Goal: Information Seeking & Learning: Learn about a topic

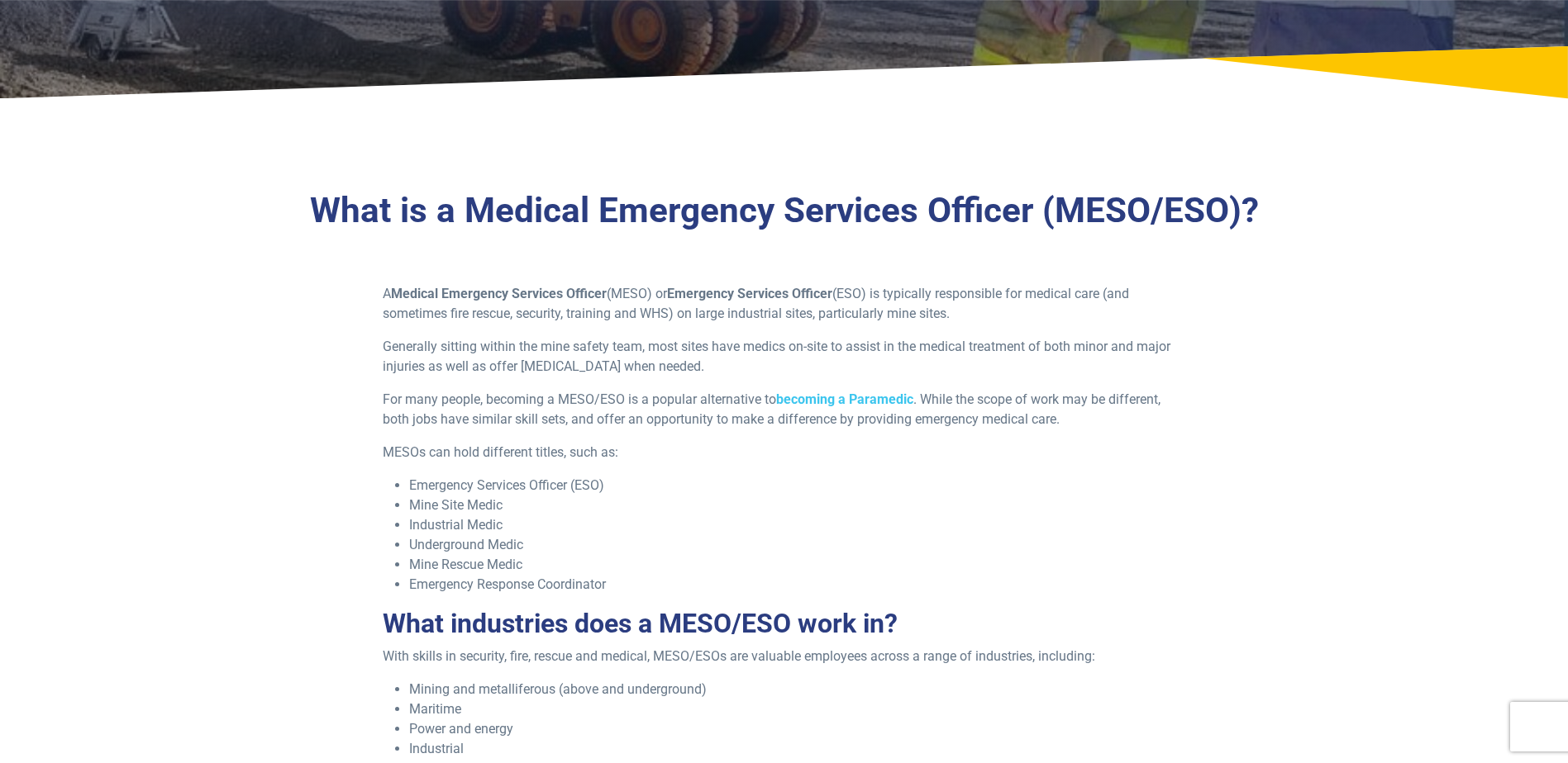
scroll to position [331, 0]
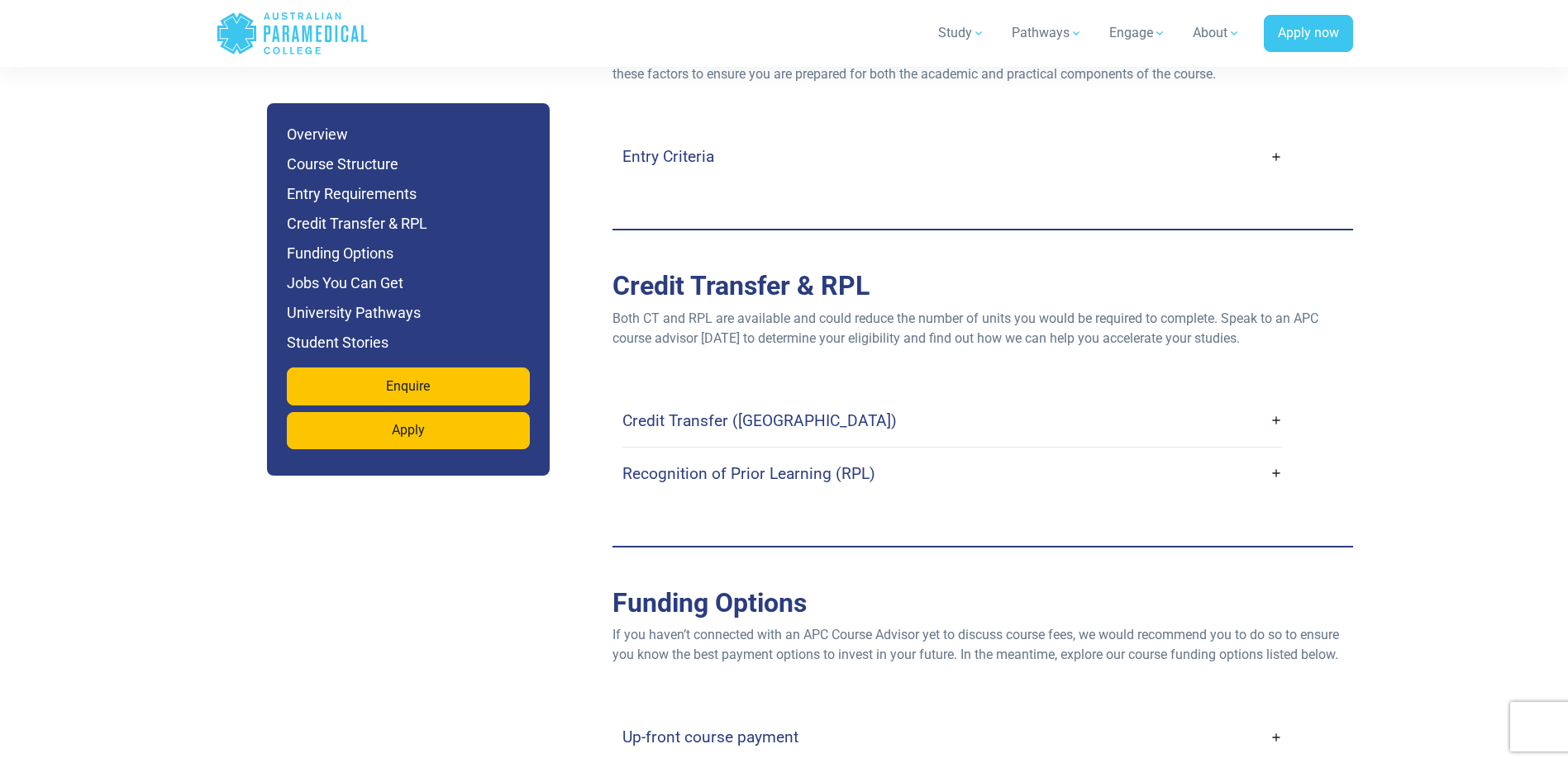
scroll to position [4626, 0]
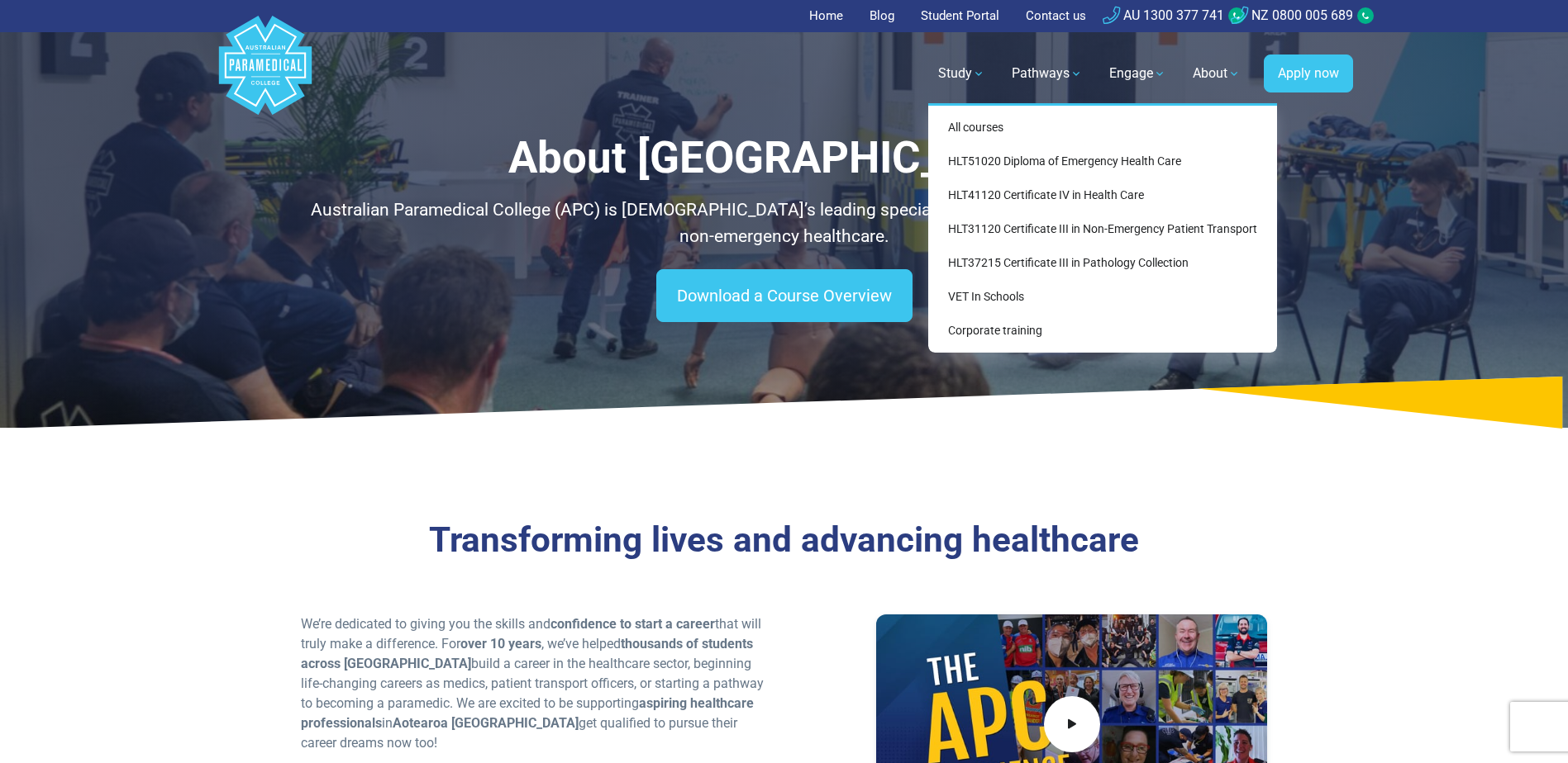
click at [943, 65] on link "Study" at bounding box center [961, 73] width 67 height 46
click at [1043, 159] on link "HLT51020 Diploma of Emergency Health Care" at bounding box center [1102, 162] width 336 height 31
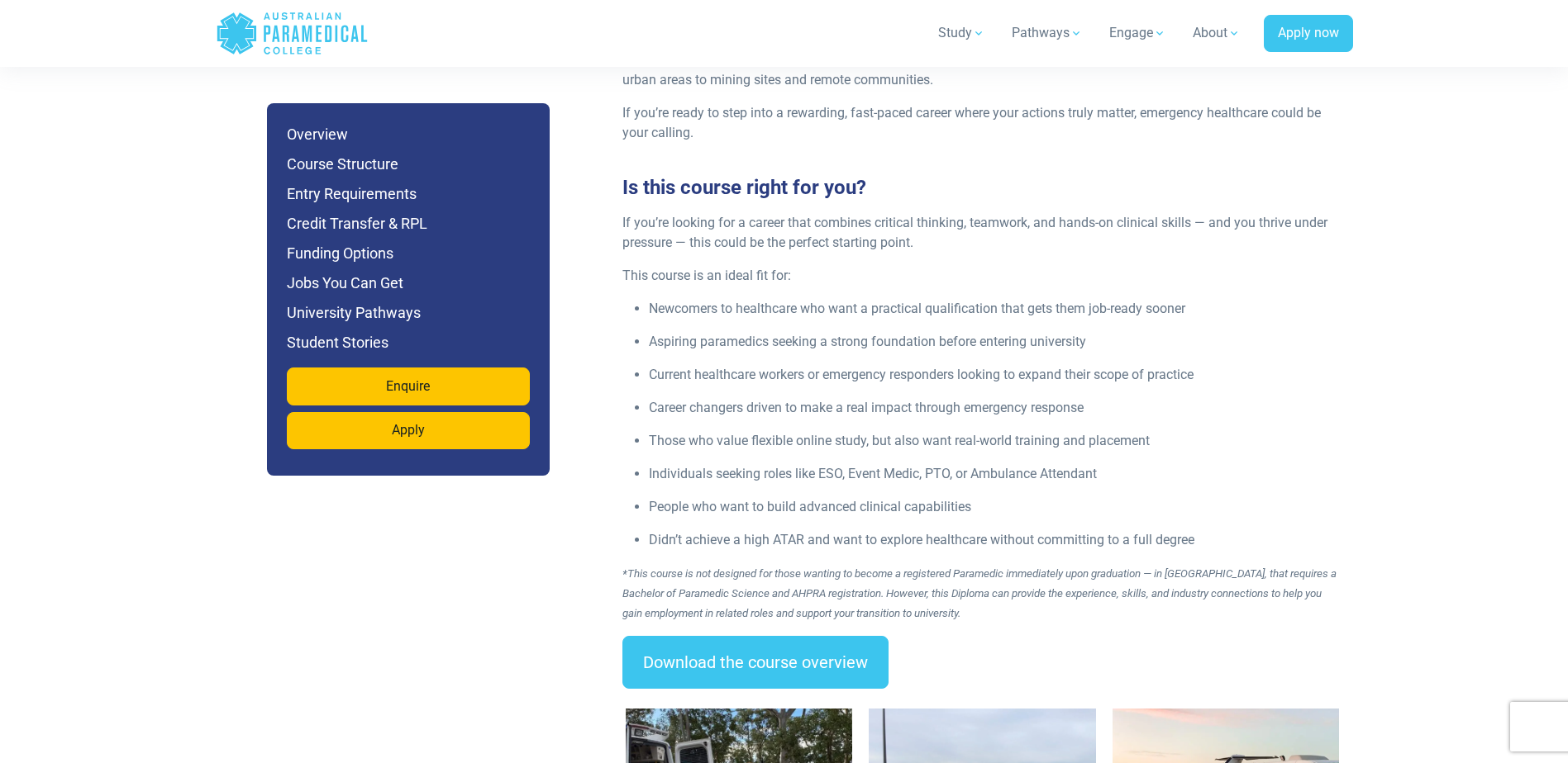
scroll to position [2065, 0]
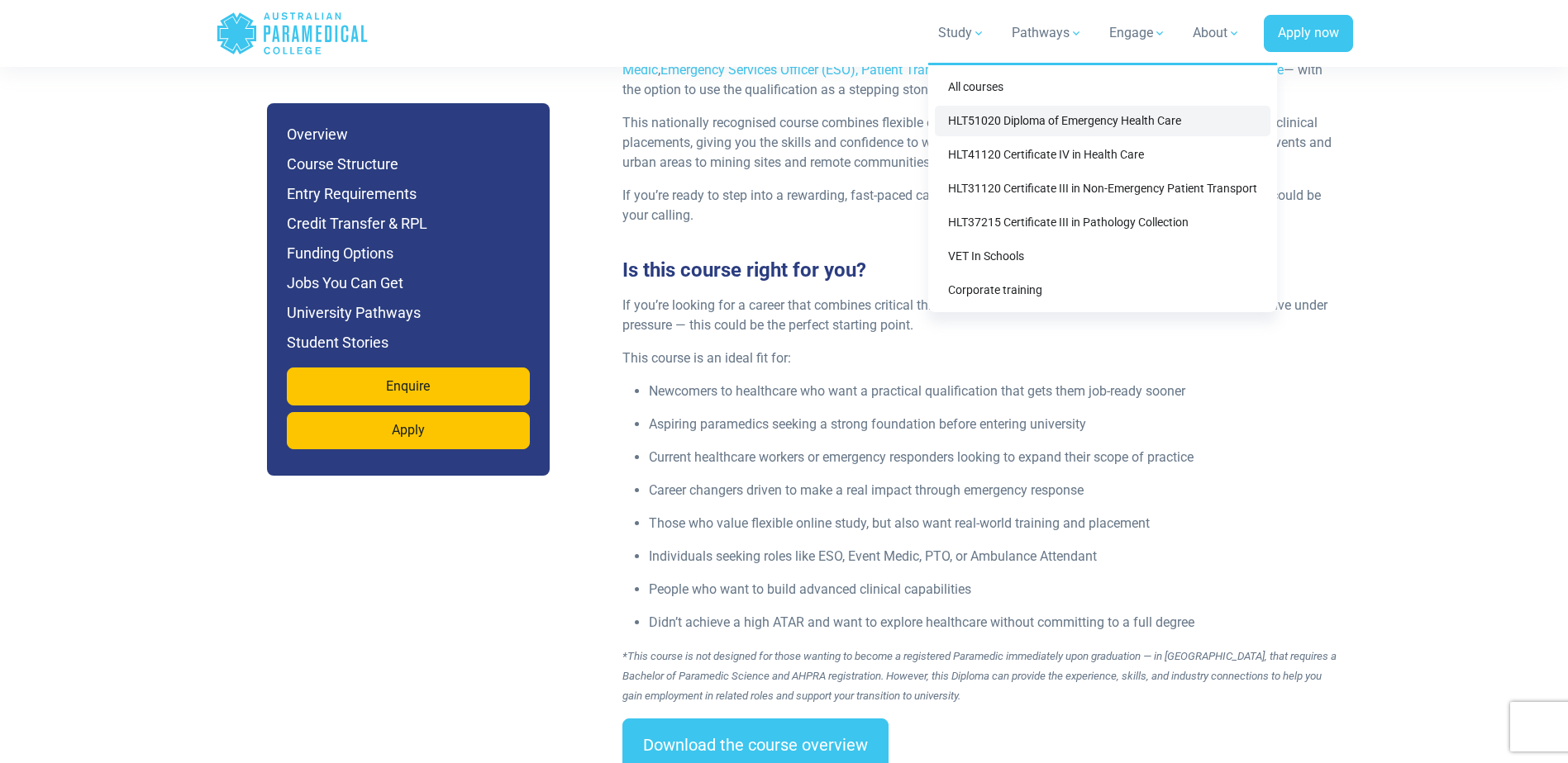
click at [993, 126] on link "HLT51020 Diploma of Emergency Health Care" at bounding box center [1102, 121] width 336 height 31
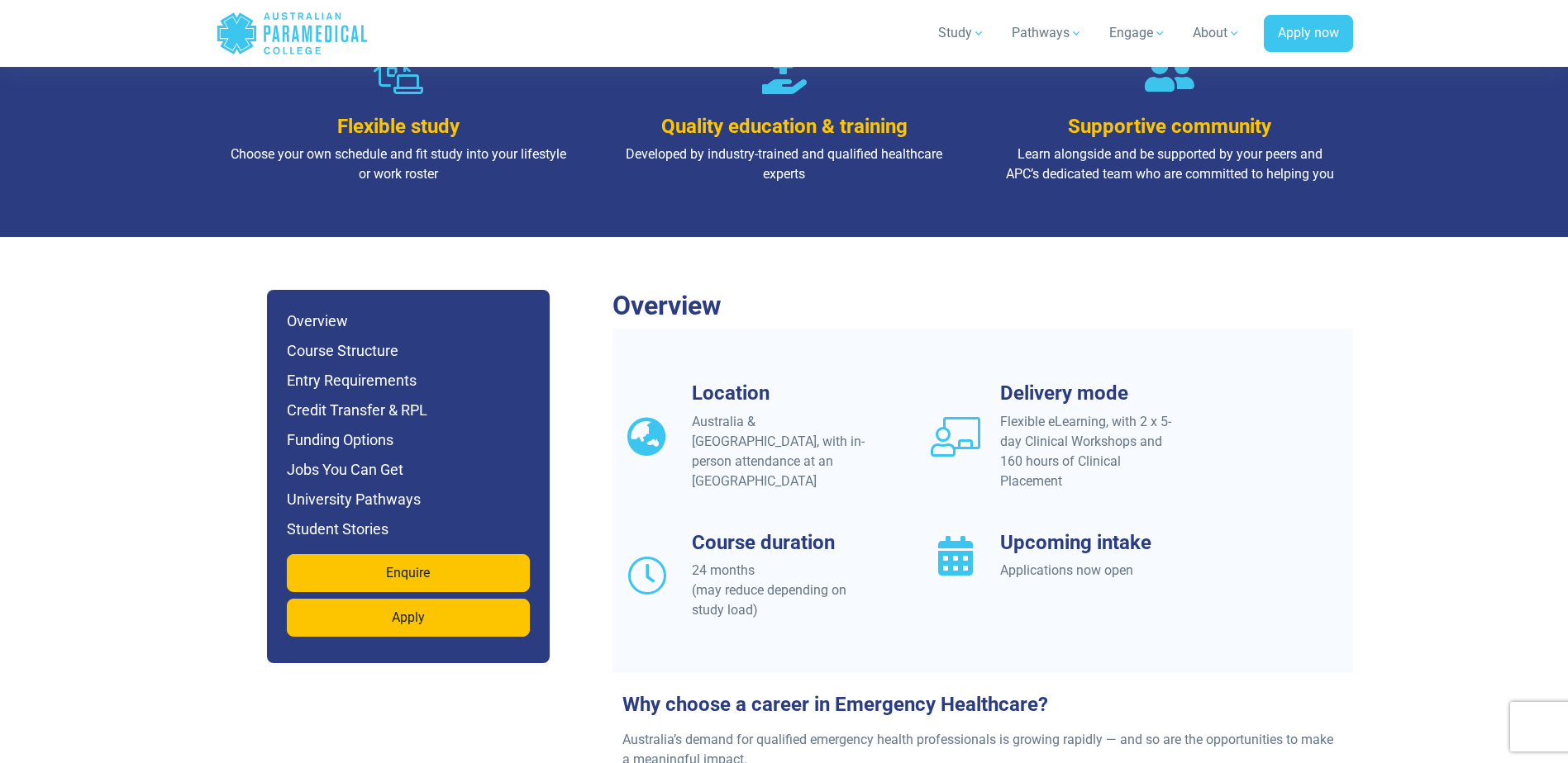
scroll to position [1074, 0]
